Goal: Find specific page/section: Find specific page/section

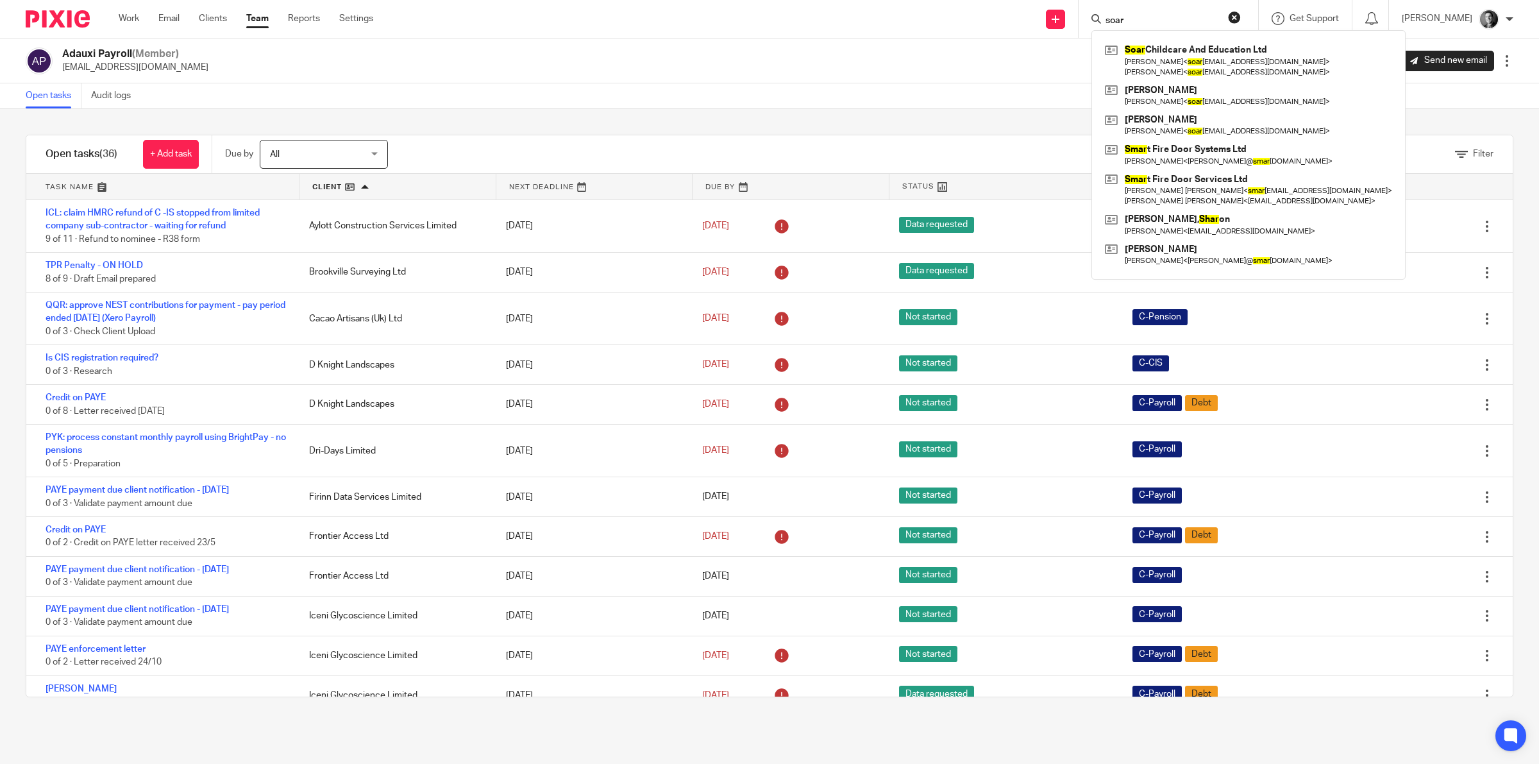
click at [1142, 24] on input "soar" at bounding box center [1161, 21] width 115 height 12
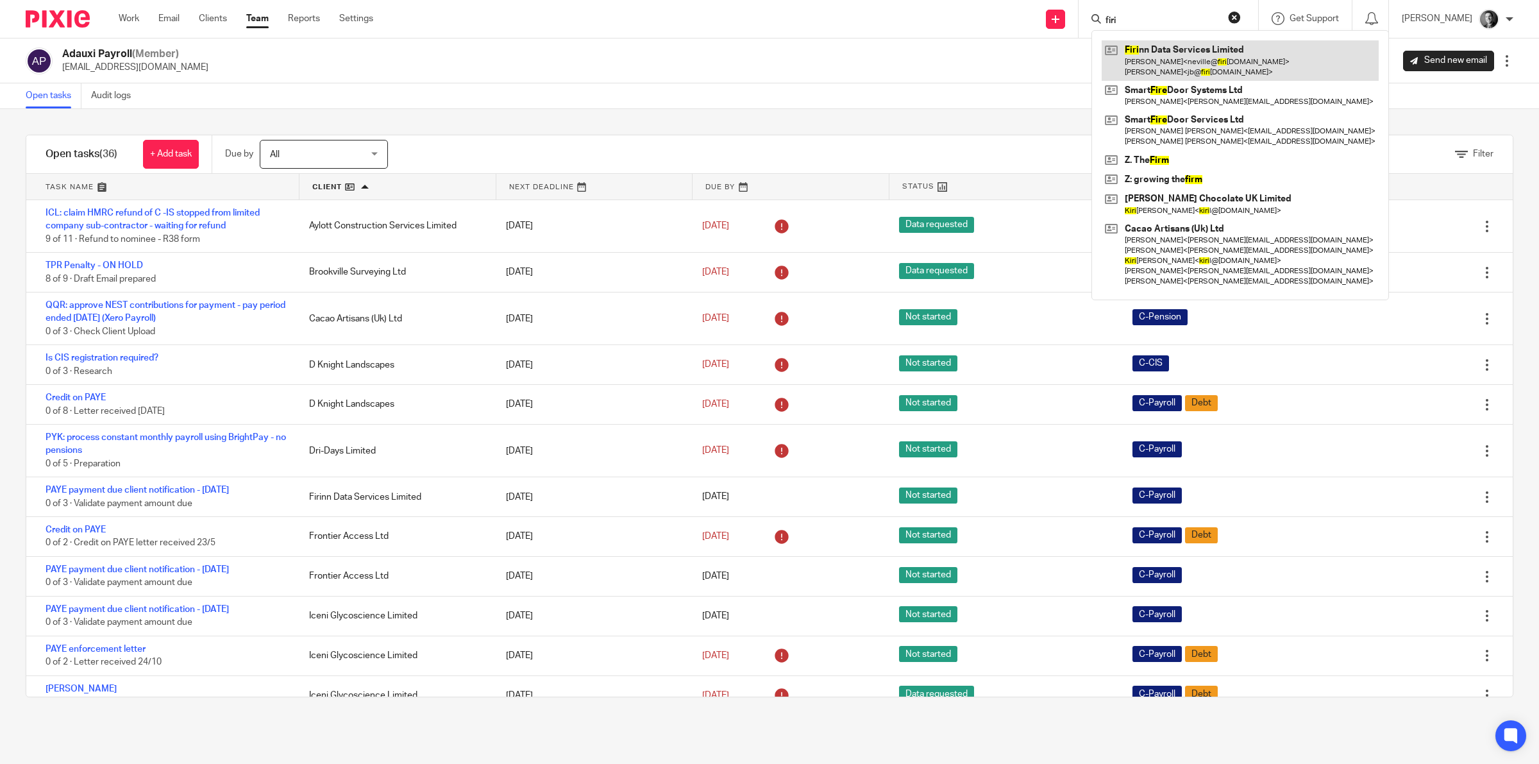
type input "firi"
click at [1167, 56] on link at bounding box center [1240, 60] width 277 height 40
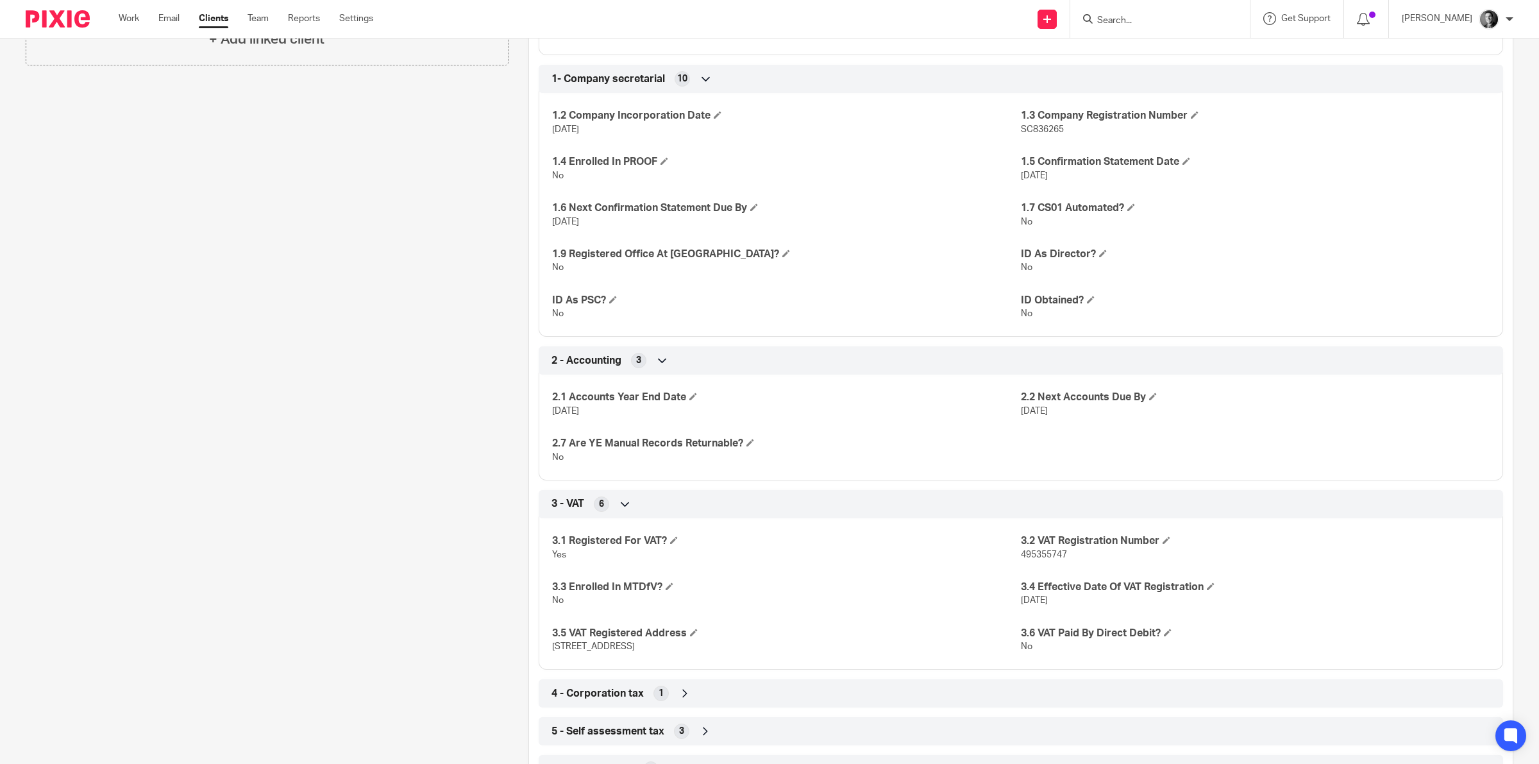
scroll to position [561, 0]
